Goal: Task Accomplishment & Management: Use online tool/utility

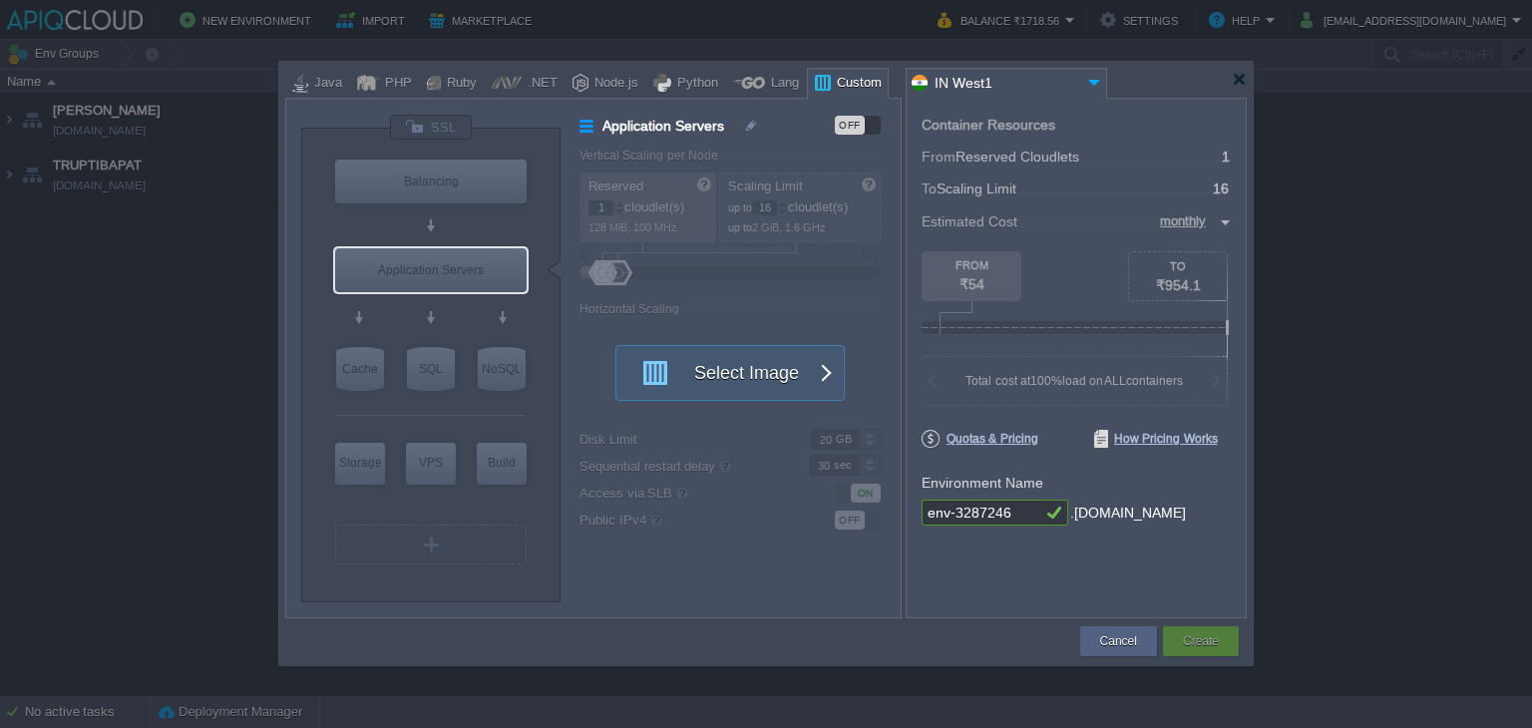
click at [1244, 89] on div at bounding box center [765, 80] width 961 height 36
click at [1242, 86] on div at bounding box center [1239, 79] width 15 height 15
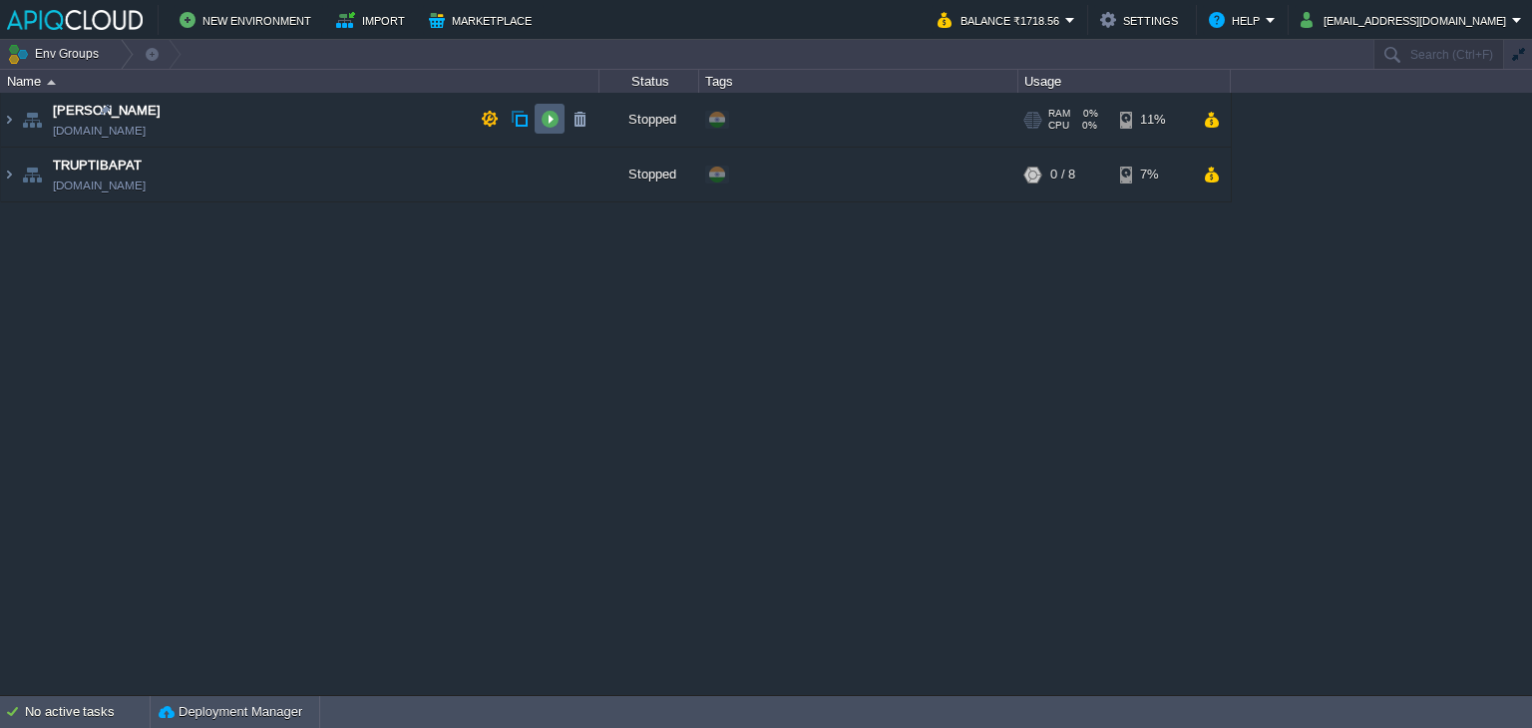
click at [553, 118] on button "button" at bounding box center [550, 119] width 18 height 18
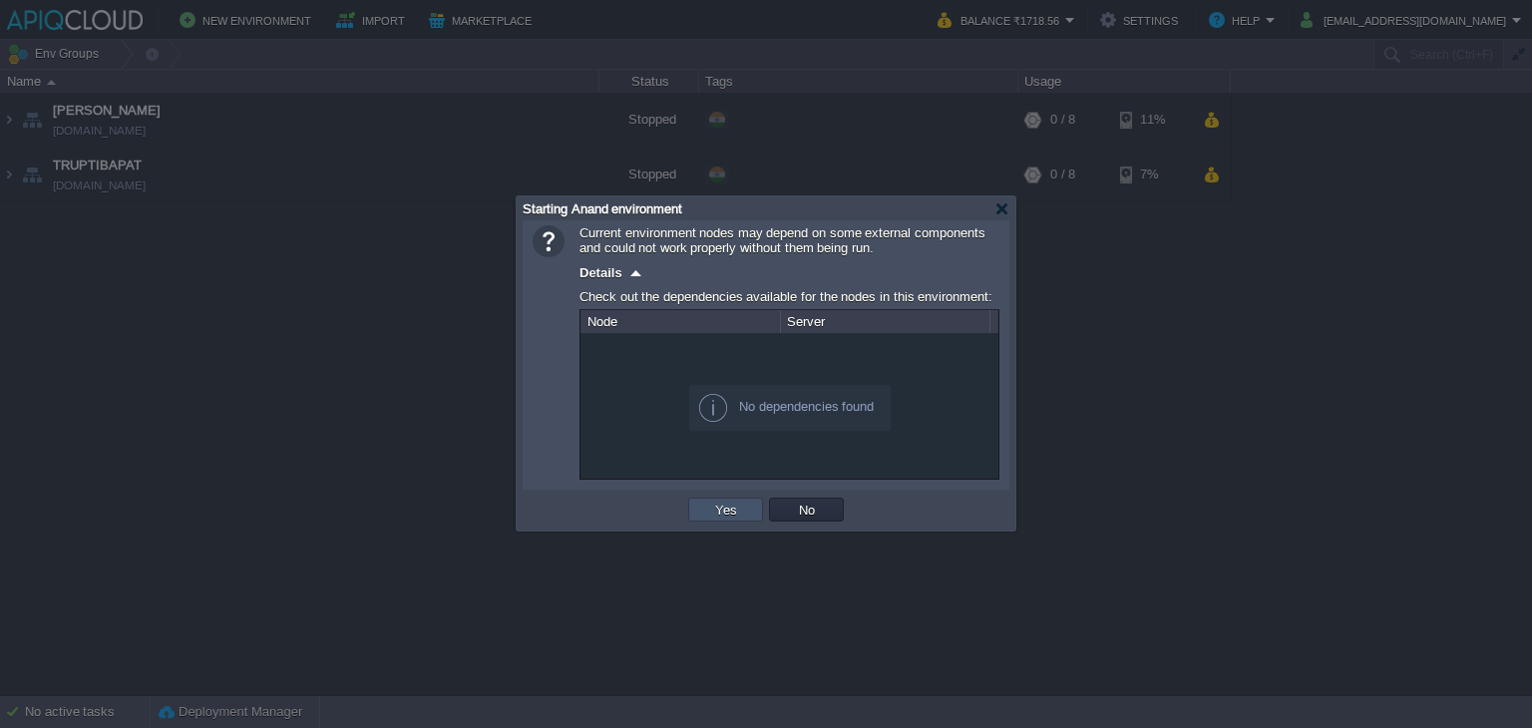
click at [723, 505] on button "Yes" at bounding box center [726, 510] width 34 height 18
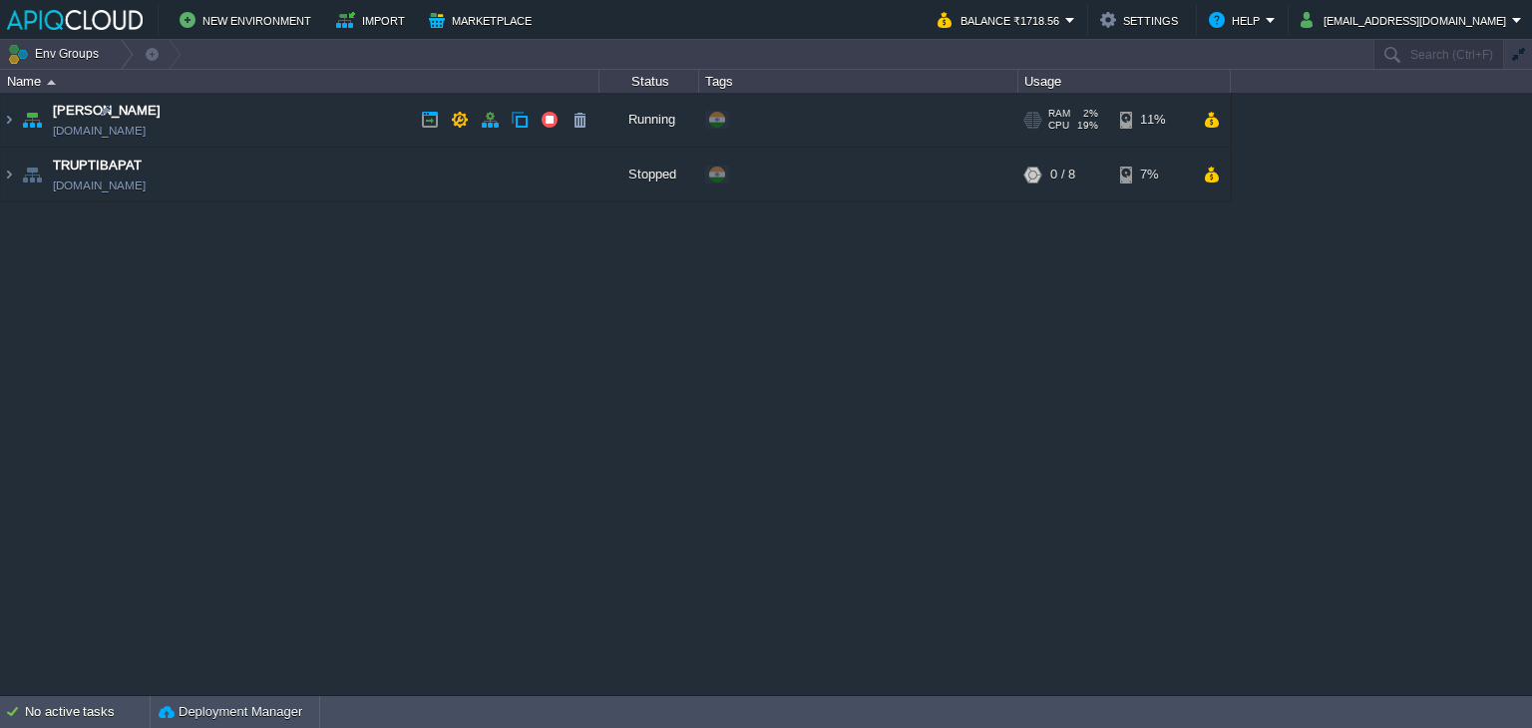
click at [289, 119] on td "Anand [DOMAIN_NAME]" at bounding box center [300, 120] width 598 height 55
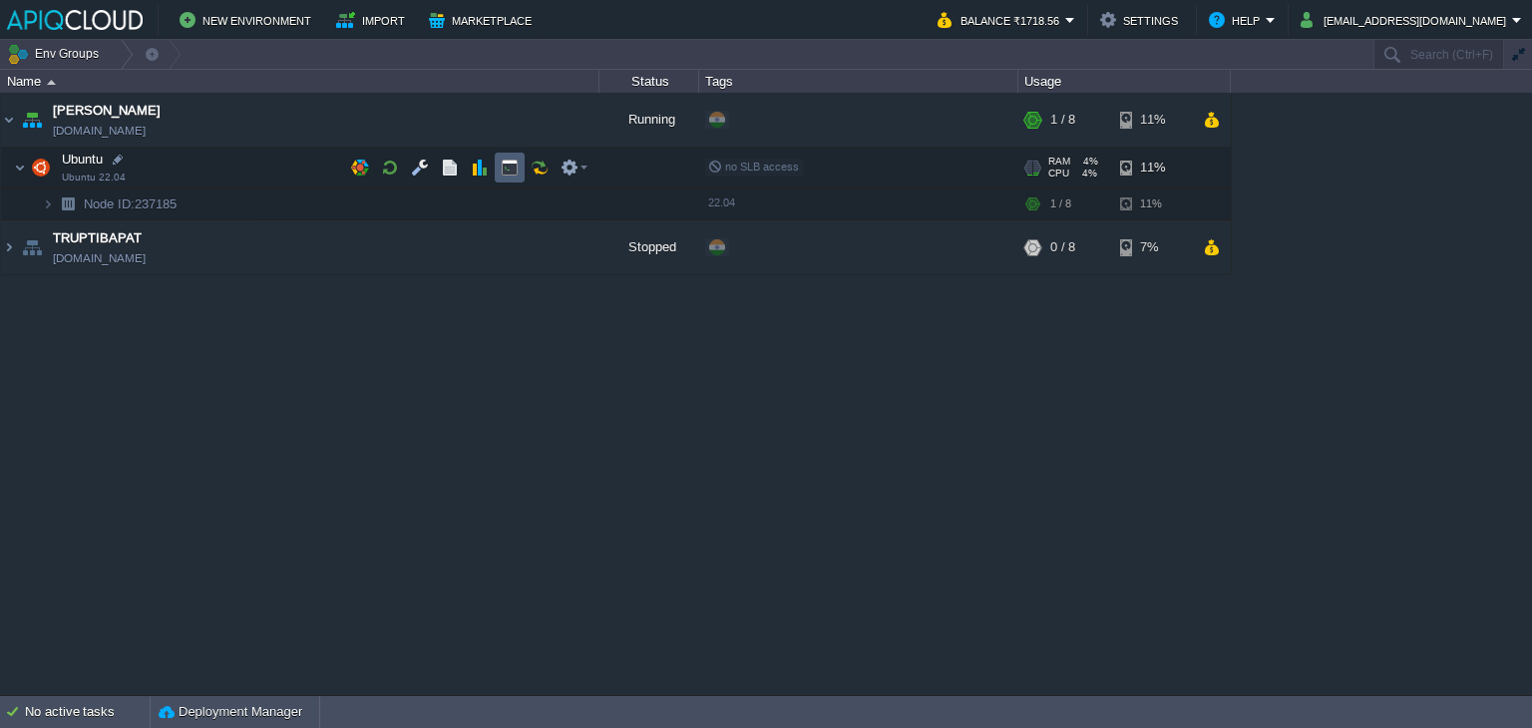
click at [499, 165] on td at bounding box center [510, 168] width 30 height 30
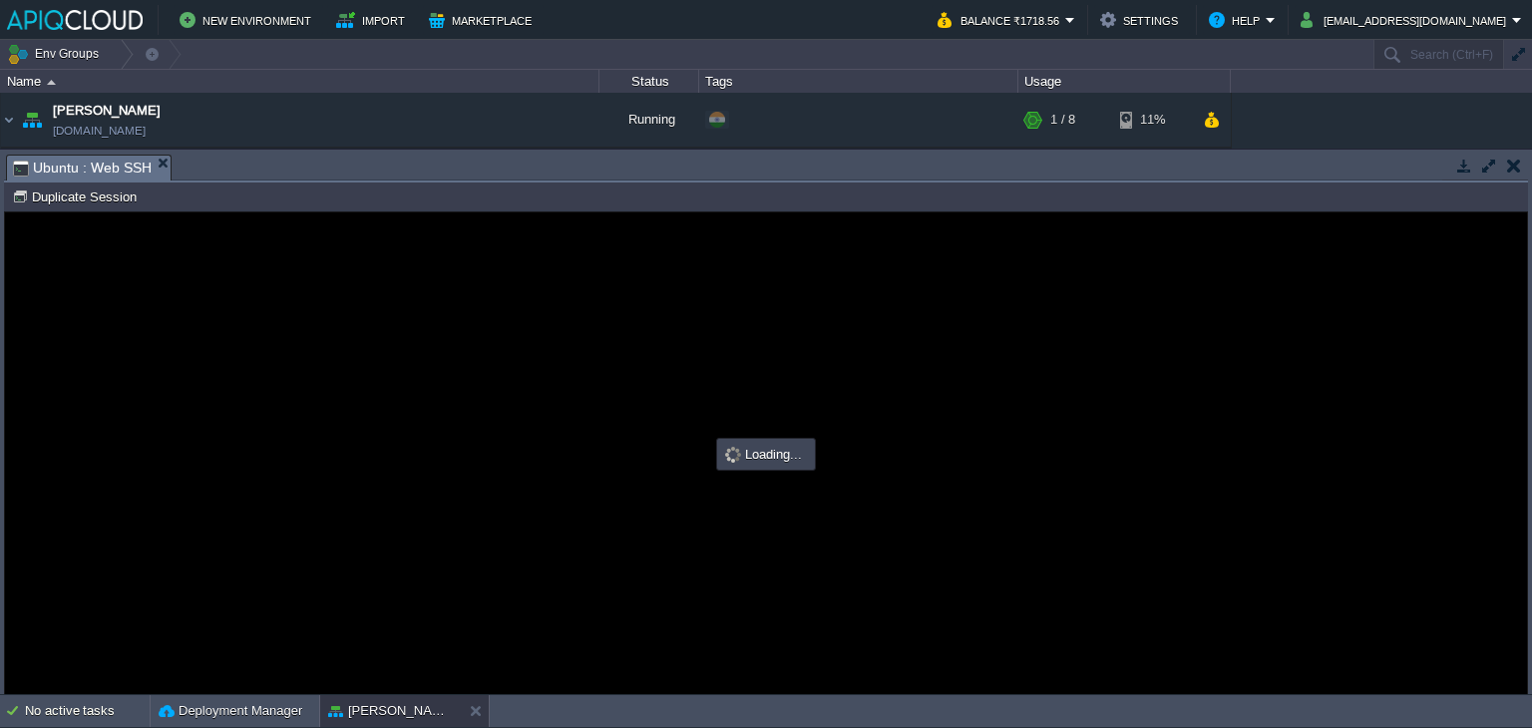
type input "#000000"
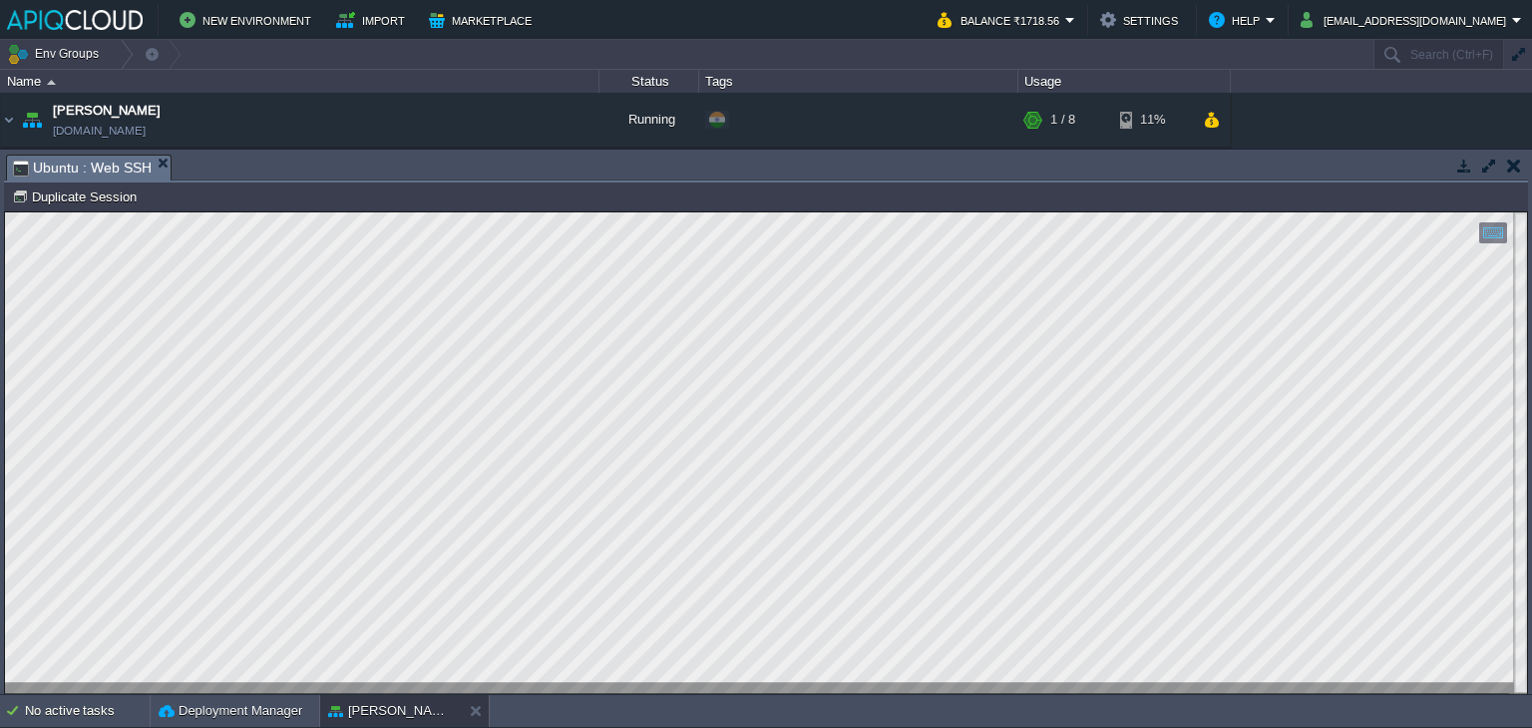
click at [1520, 162] on button "button" at bounding box center [1514, 166] width 14 height 18
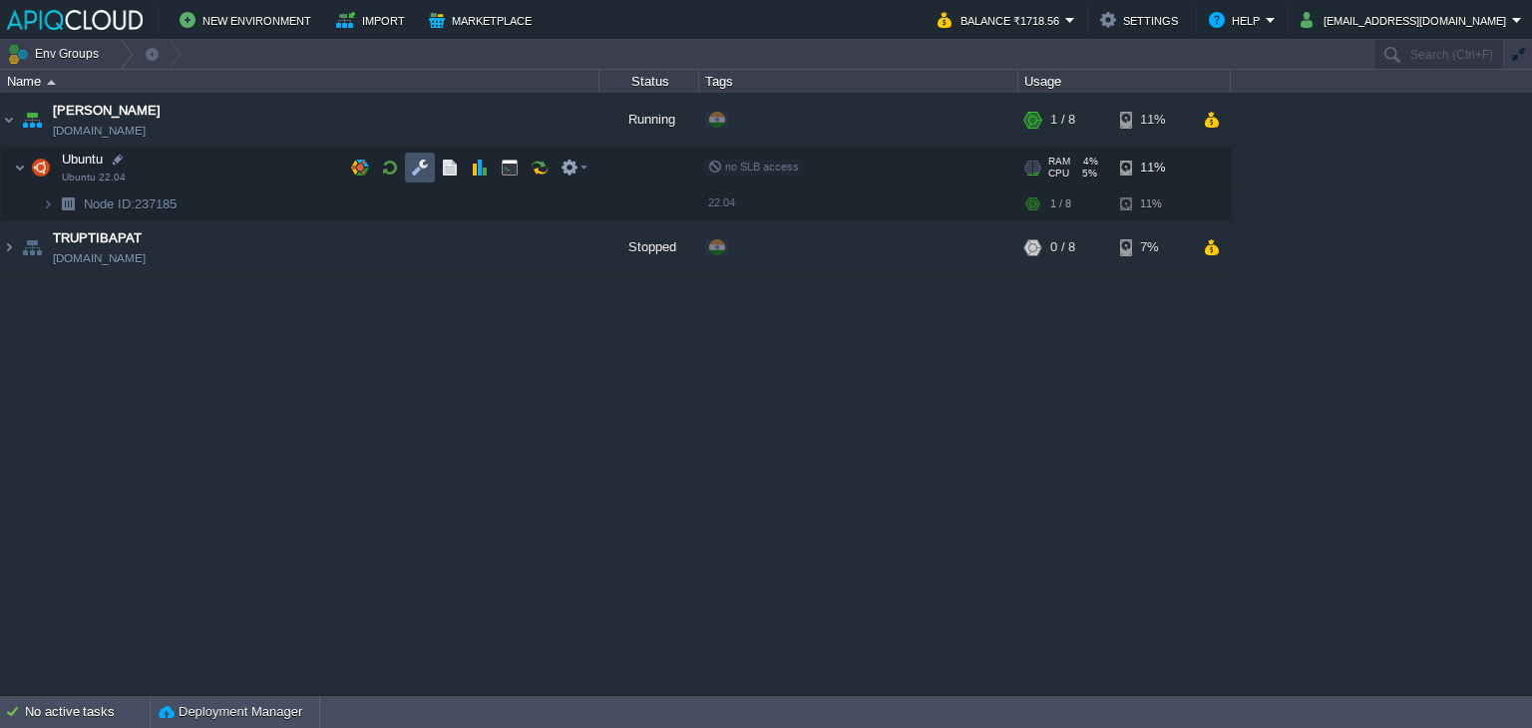
click at [418, 176] on button "button" at bounding box center [420, 168] width 18 height 18
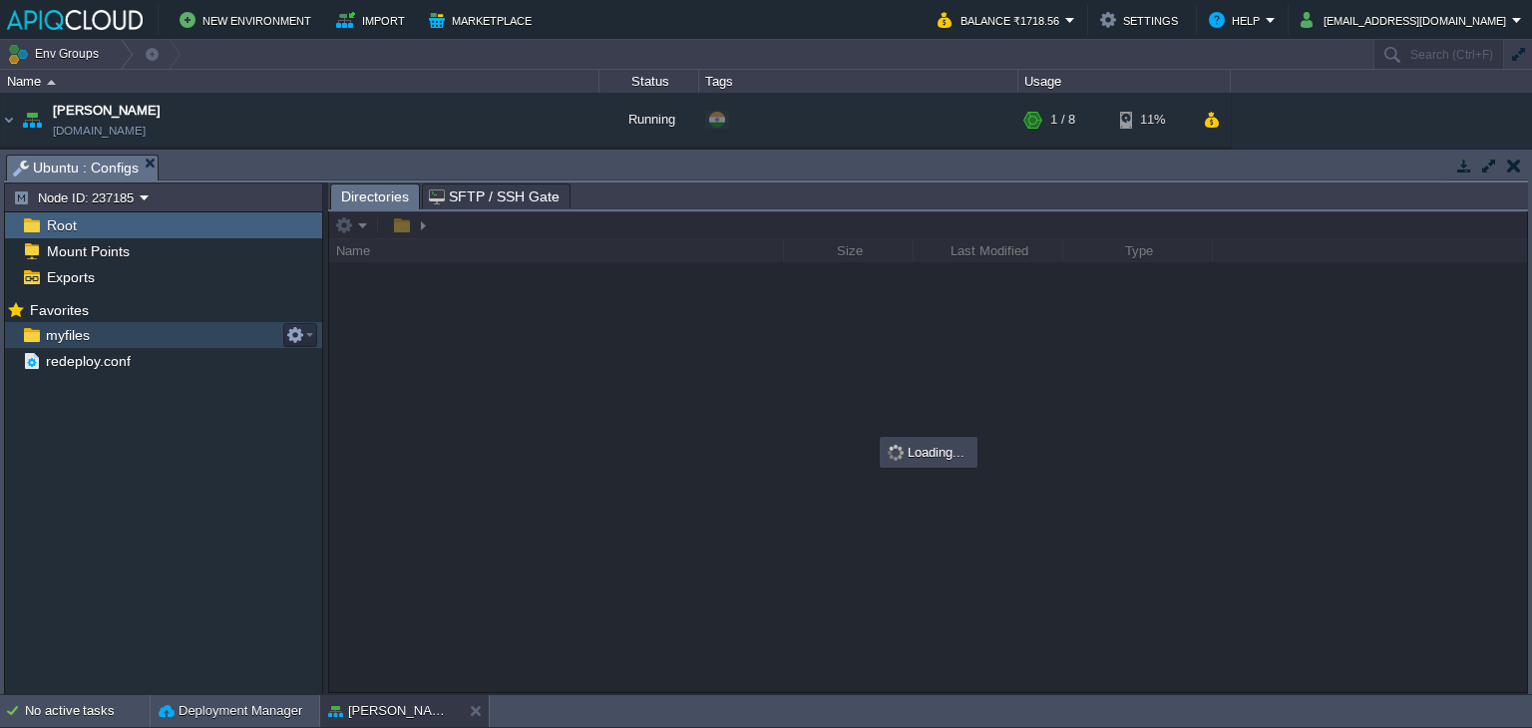
click at [65, 336] on span "myfiles" at bounding box center [67, 335] width 51 height 18
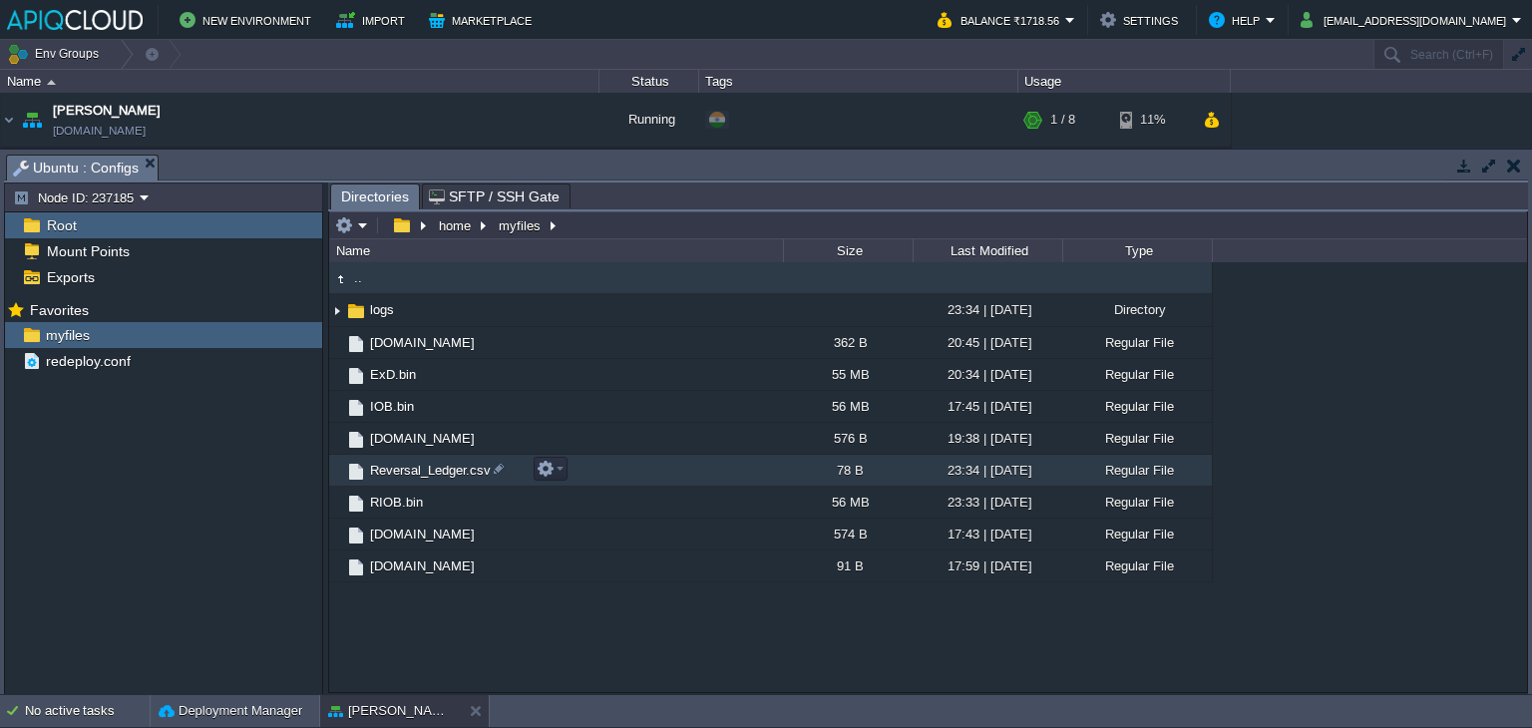
click at [424, 473] on span "Reversal_Ledger.csv" at bounding box center [430, 470] width 127 height 17
click at [426, 473] on span "Reversal_Ledger.csv" at bounding box center [430, 470] width 127 height 17
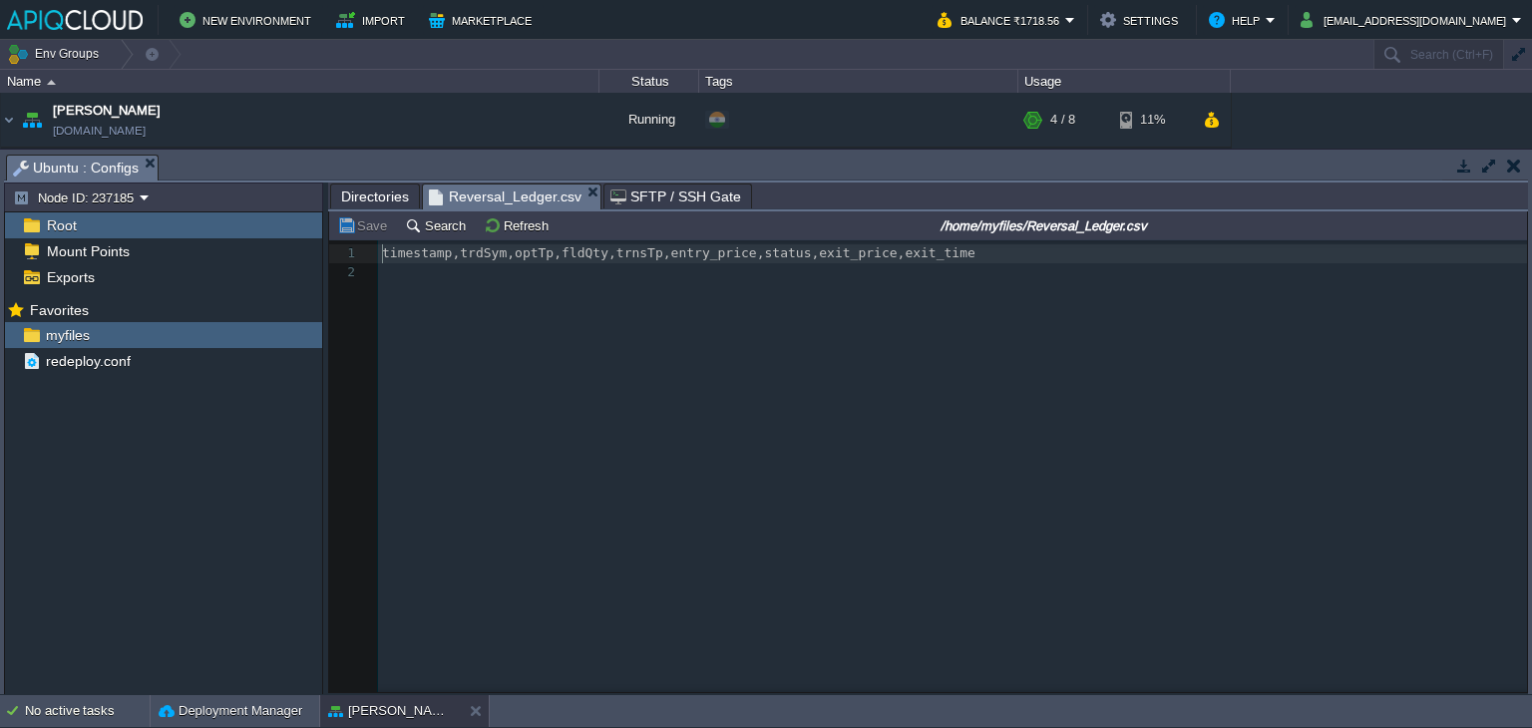
scroll to position [6, 0]
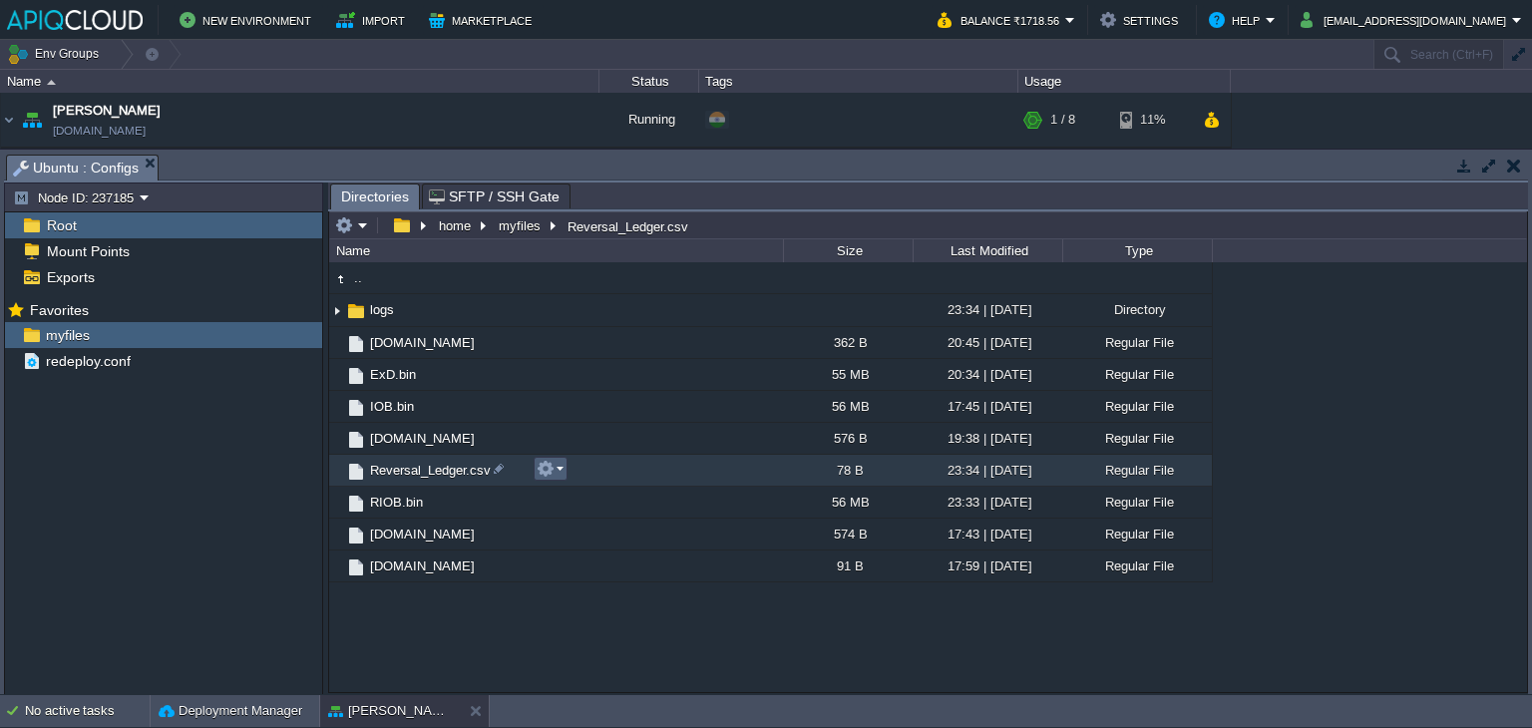
click at [554, 474] on button "button" at bounding box center [546, 469] width 18 height 18
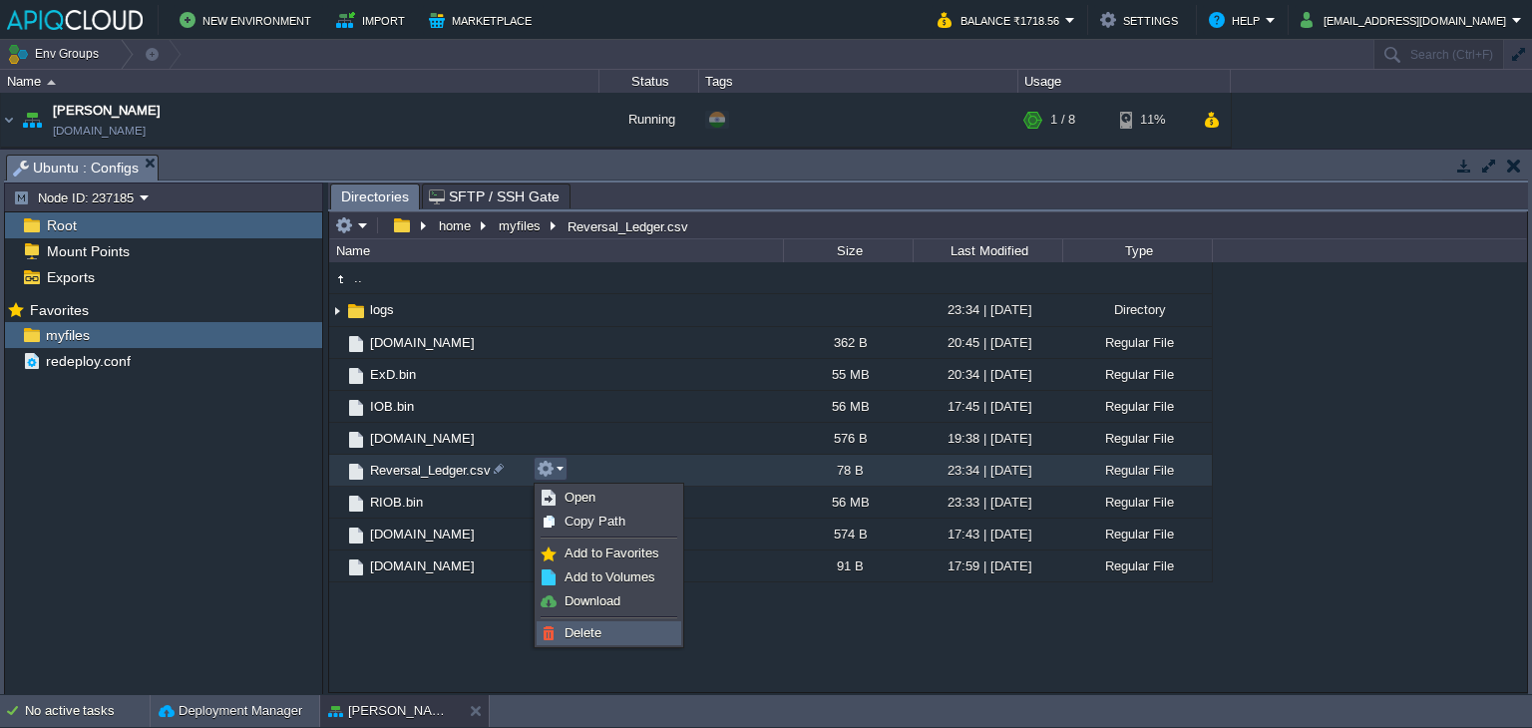
click at [578, 631] on span "Delete" at bounding box center [583, 632] width 37 height 15
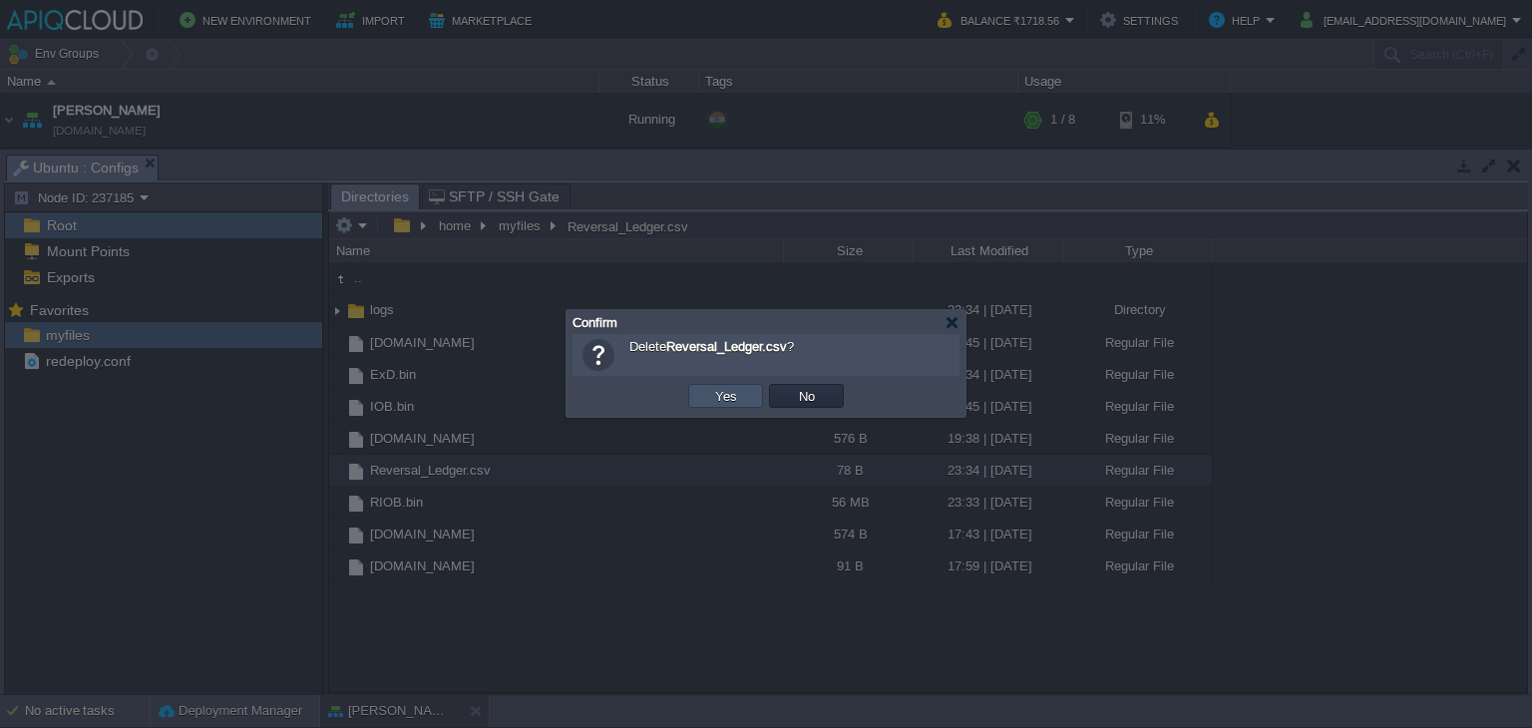
click at [714, 402] on button "Yes" at bounding box center [726, 396] width 34 height 18
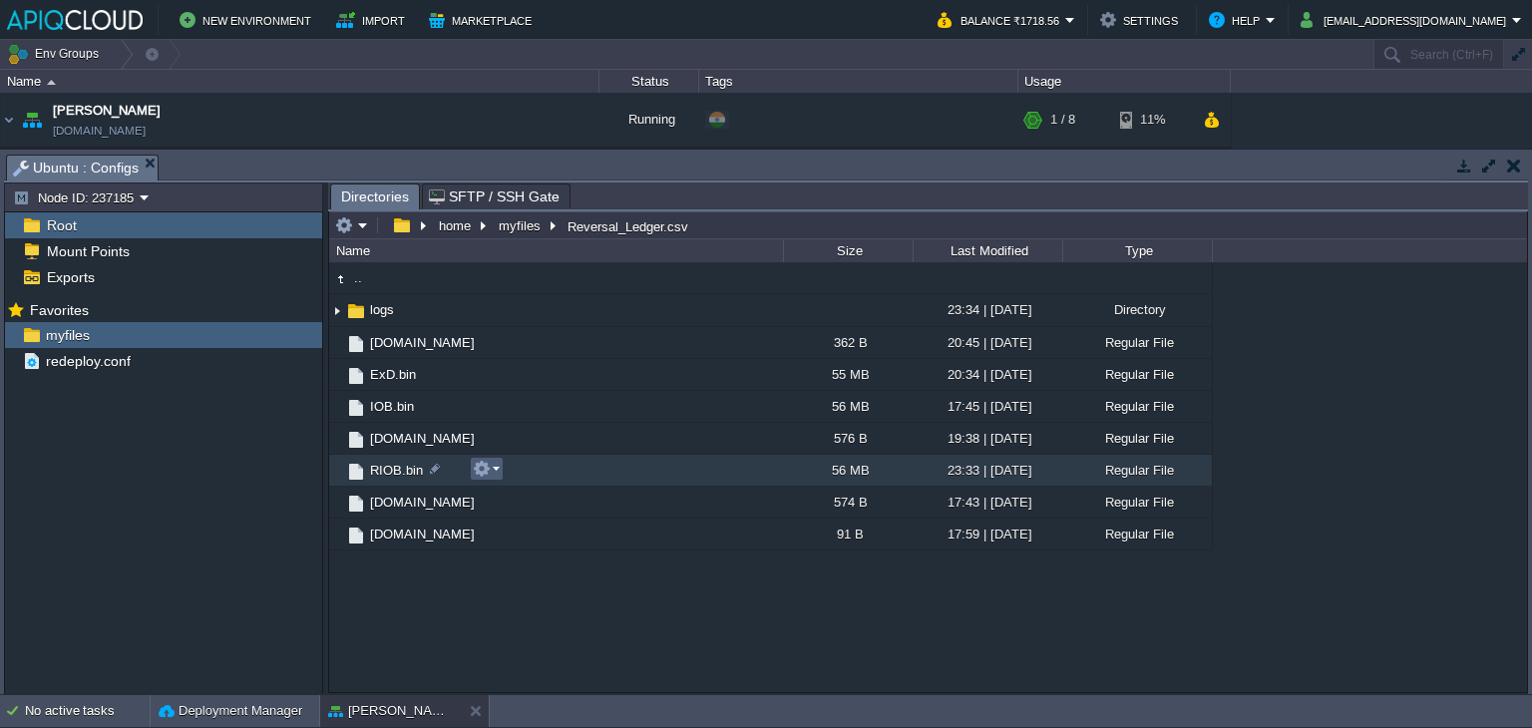
click at [491, 466] on em at bounding box center [486, 469] width 27 height 18
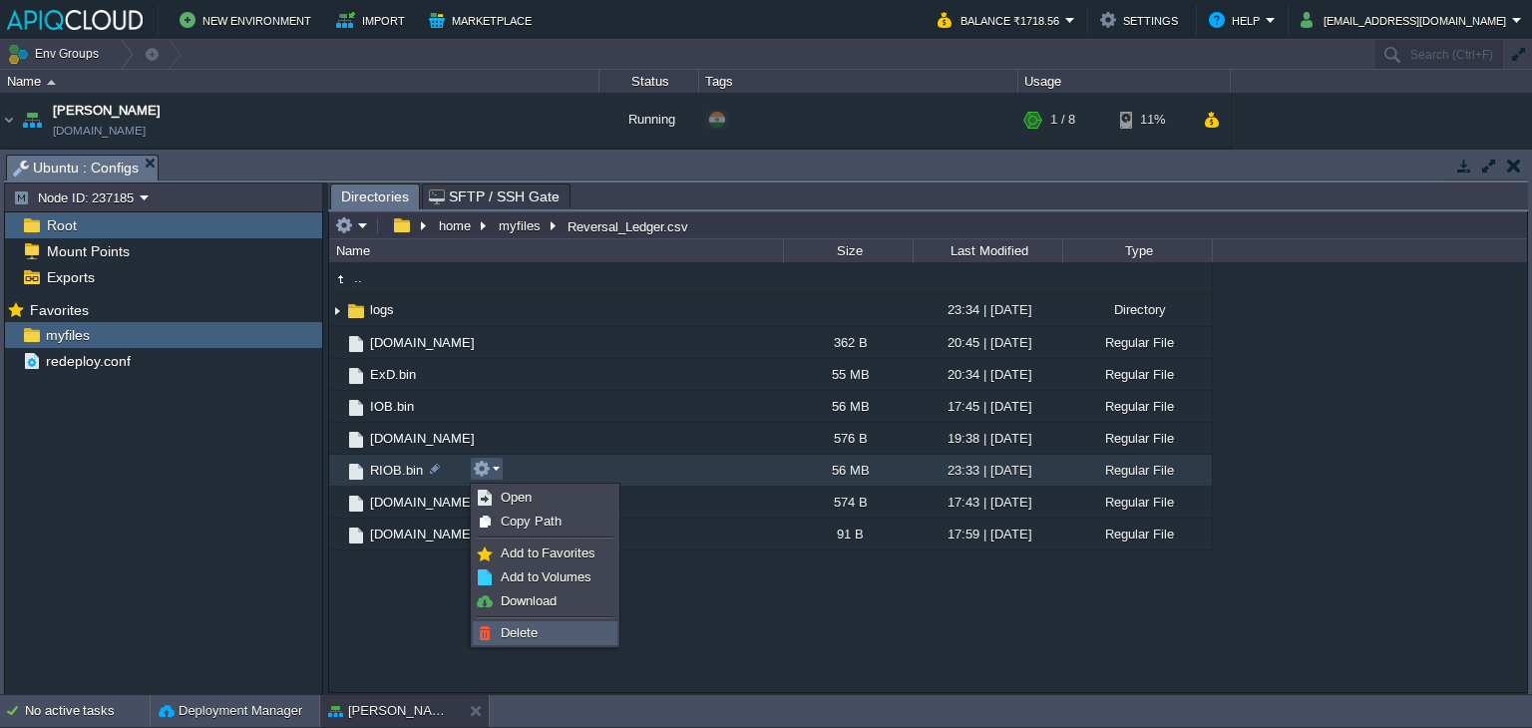
click at [530, 622] on link "Delete" at bounding box center [545, 633] width 143 height 22
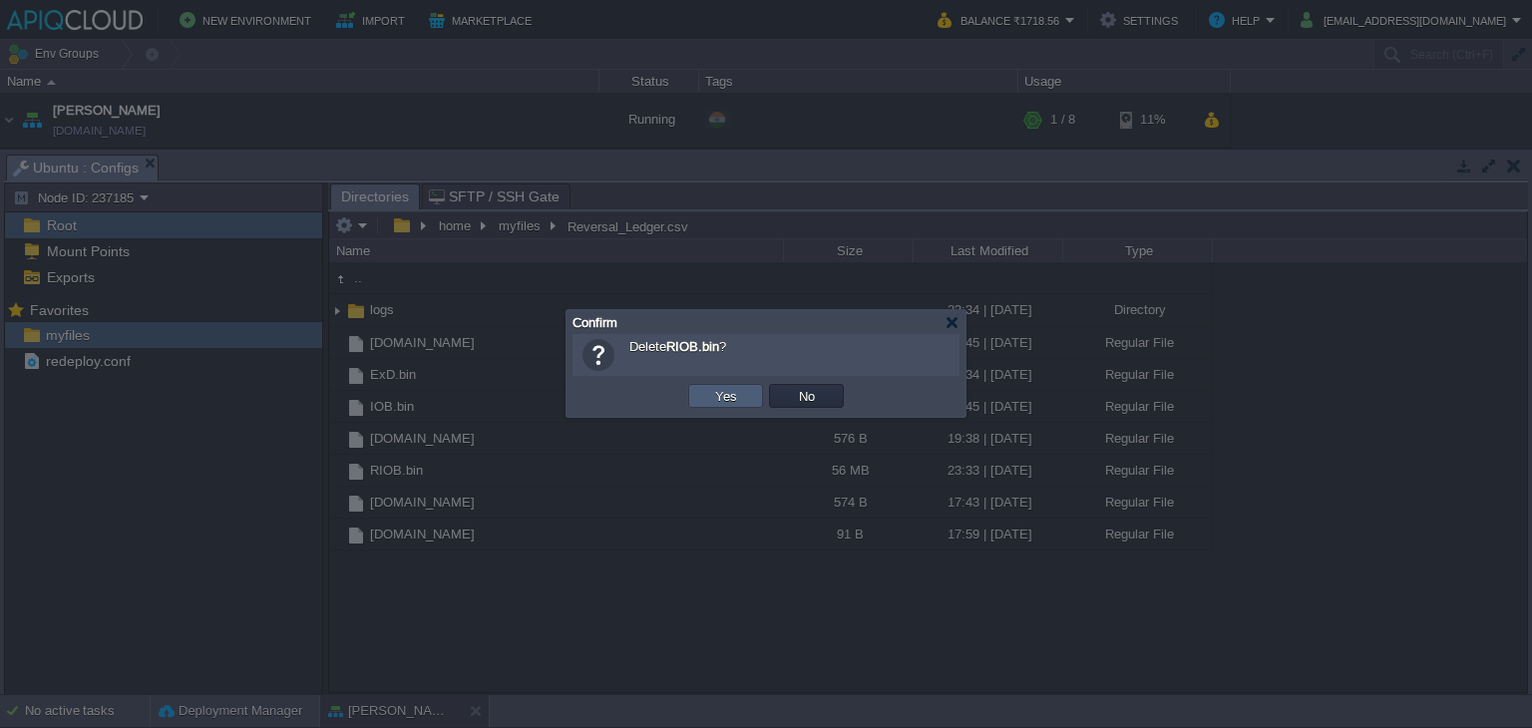
click at [718, 388] on button "Yes" at bounding box center [726, 396] width 34 height 18
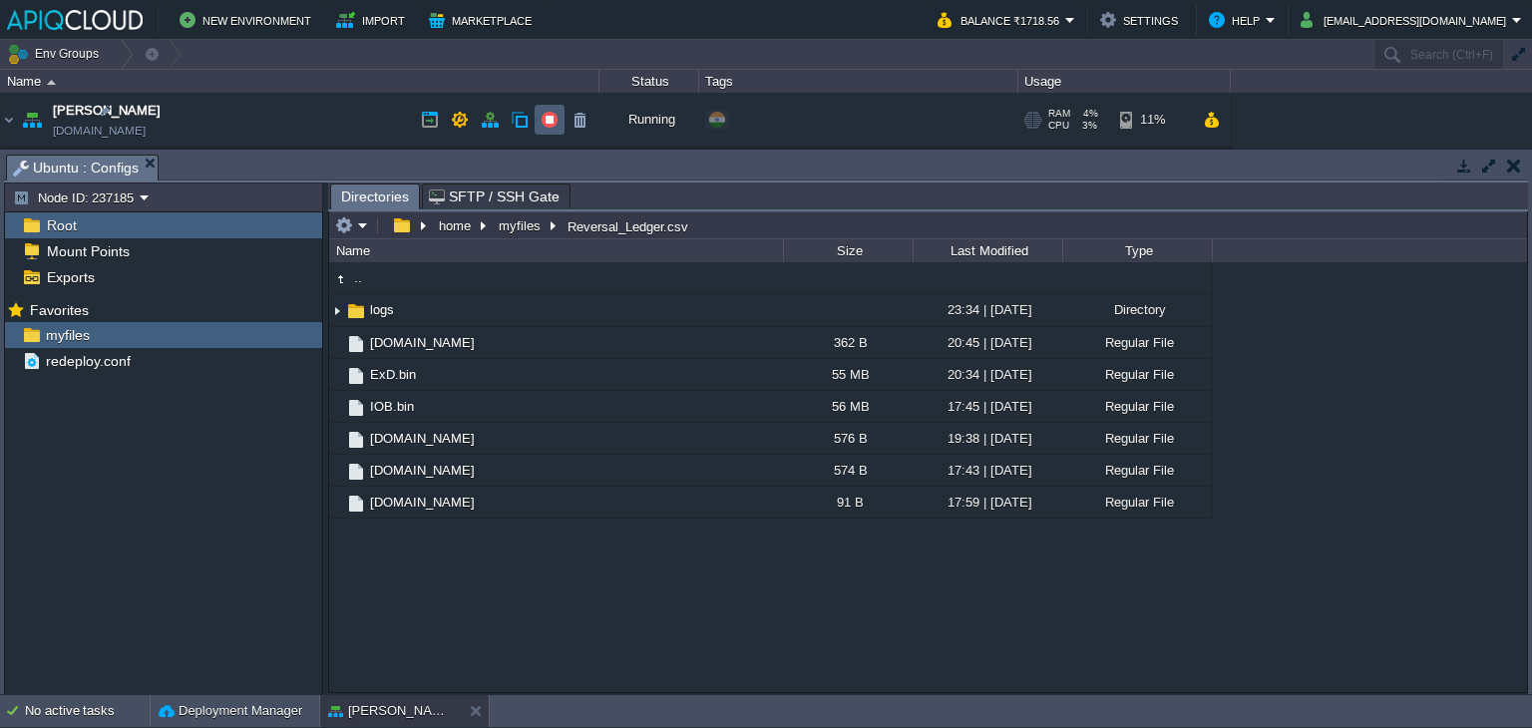
click at [545, 121] on button "button" at bounding box center [550, 120] width 18 height 18
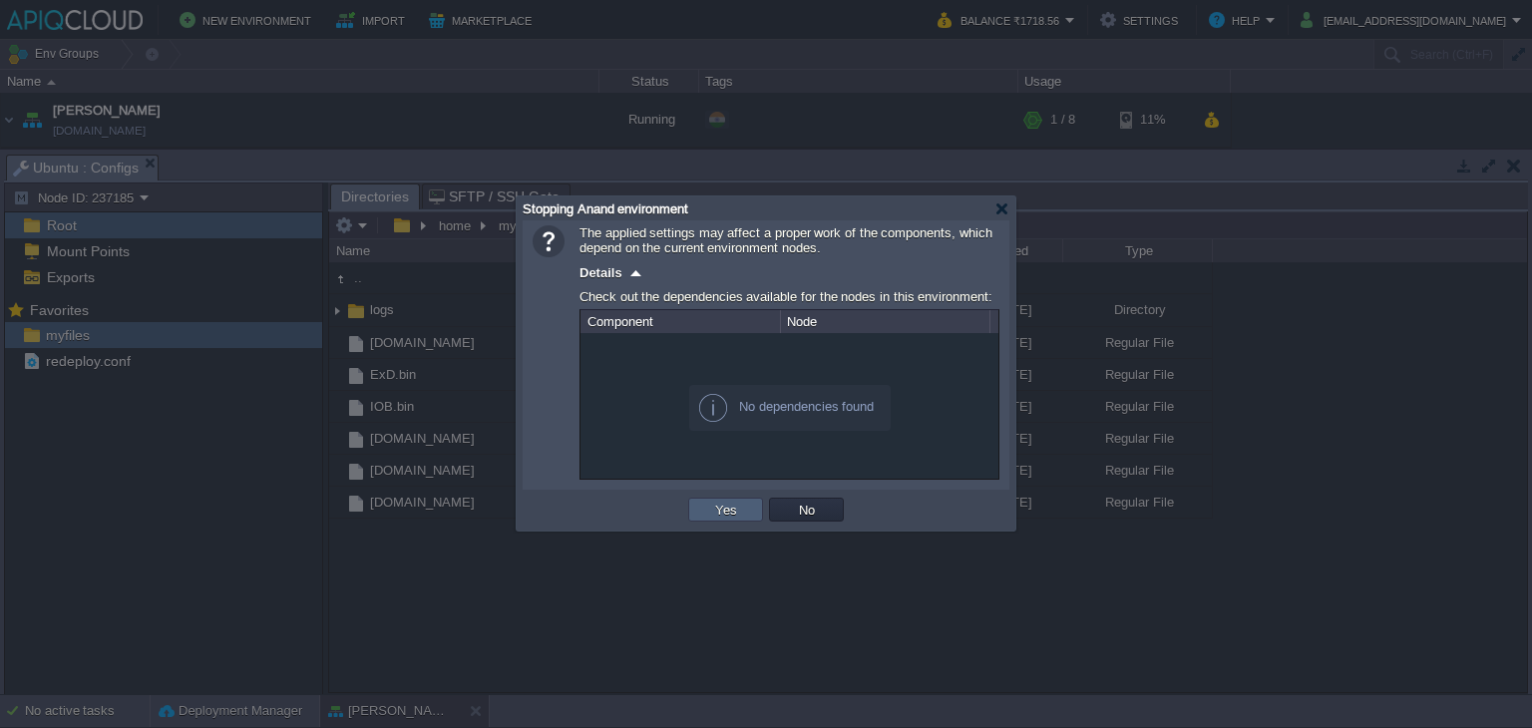
click at [717, 511] on button "Yes" at bounding box center [726, 510] width 34 height 18
